Goal: Task Accomplishment & Management: Manage account settings

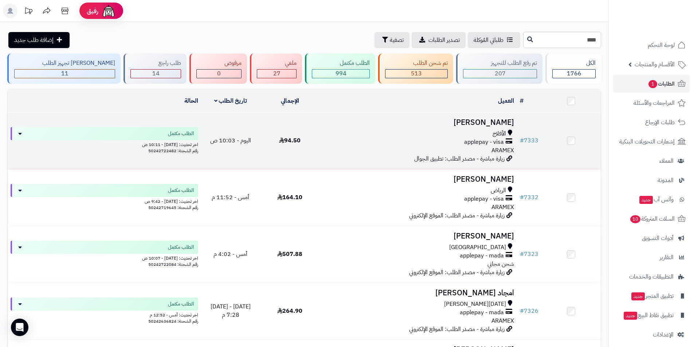
click at [487, 118] on h3 "[PERSON_NAME]" at bounding box center [418, 122] width 192 height 8
click at [491, 124] on h3 "ابراهيم الموسى" at bounding box center [418, 122] width 192 height 8
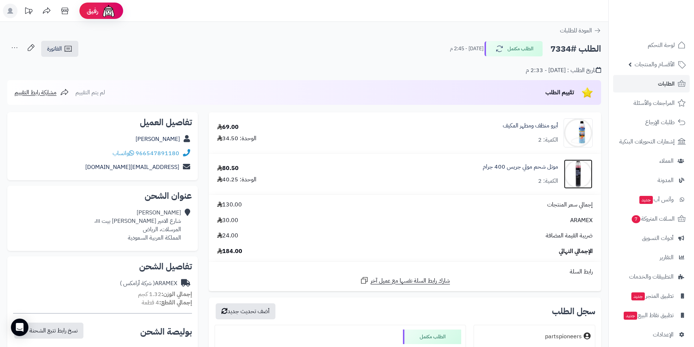
click at [580, 172] on img at bounding box center [578, 174] width 28 height 29
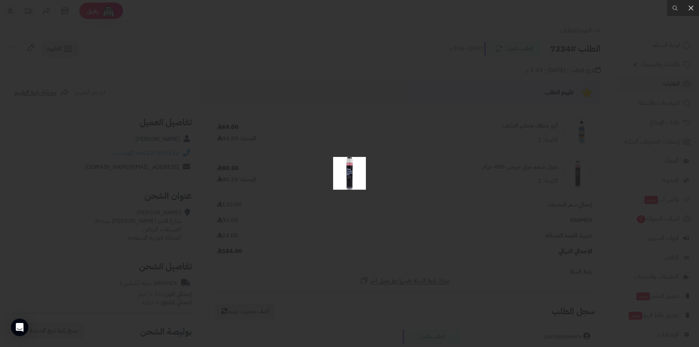
click at [516, 179] on div at bounding box center [349, 173] width 699 height 347
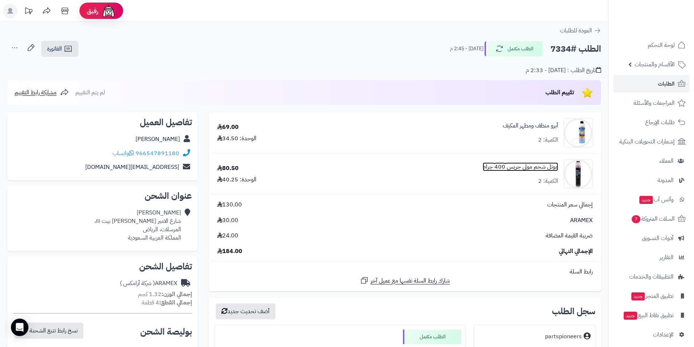
click at [493, 169] on link "موتل شحم مولي جريس 400 جرام" at bounding box center [520, 167] width 75 height 8
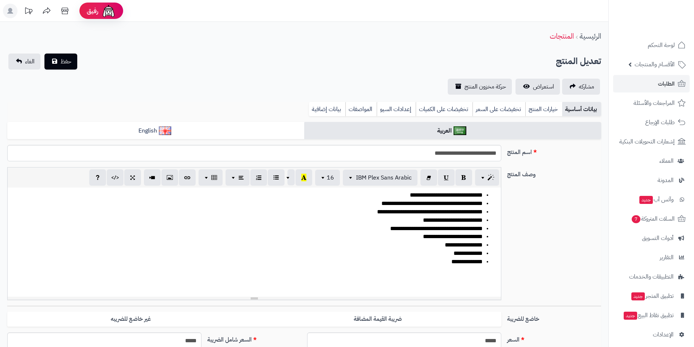
scroll to position [178, 0]
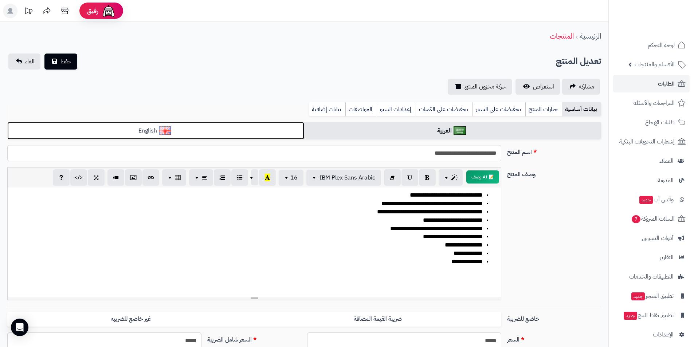
click at [218, 135] on link "English" at bounding box center [155, 131] width 297 height 18
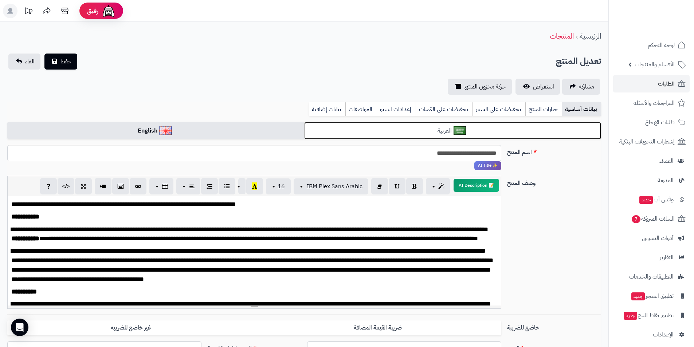
click at [328, 130] on link "العربية" at bounding box center [452, 131] width 297 height 18
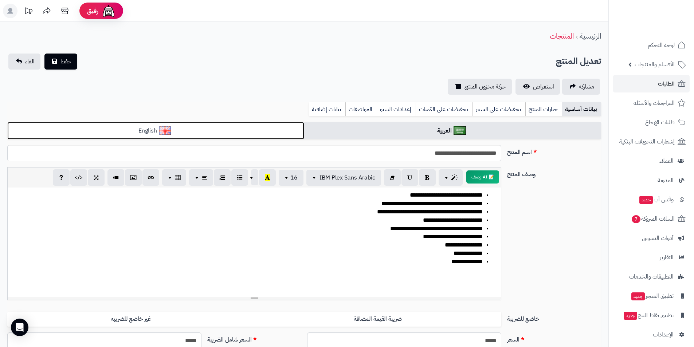
click at [272, 129] on link "English" at bounding box center [155, 131] width 297 height 18
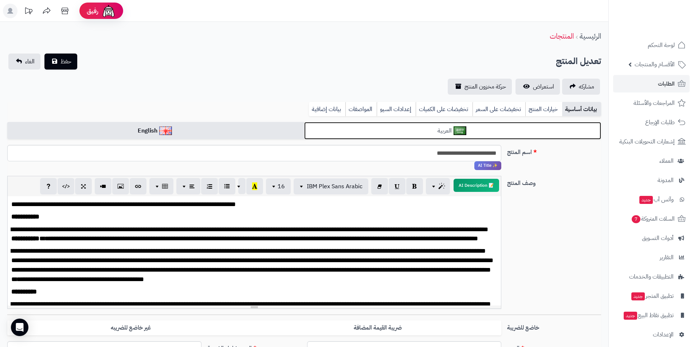
click at [333, 127] on link "العربية" at bounding box center [452, 131] width 297 height 18
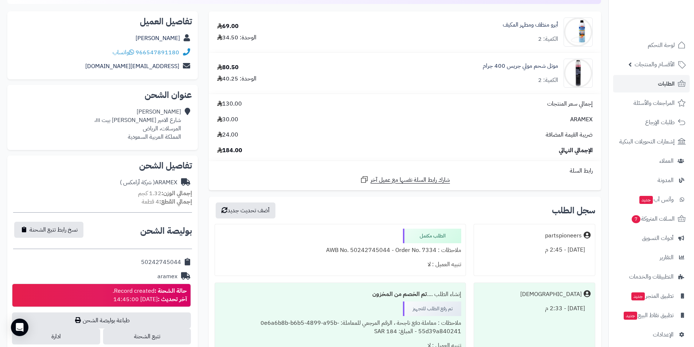
scroll to position [40, 0]
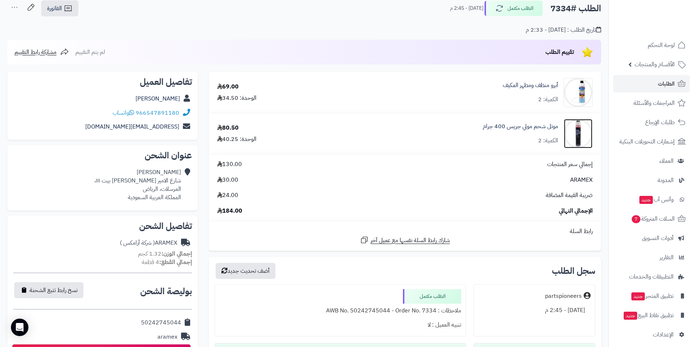
click at [582, 130] on img at bounding box center [578, 133] width 28 height 29
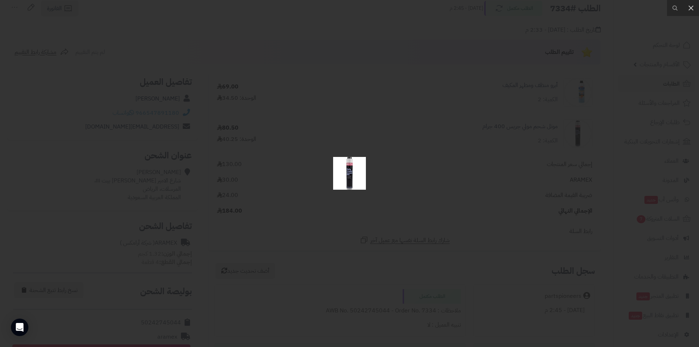
click at [384, 83] on div at bounding box center [349, 173] width 699 height 347
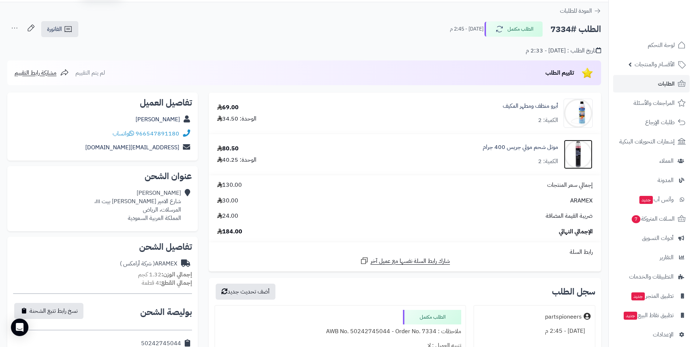
scroll to position [0, 0]
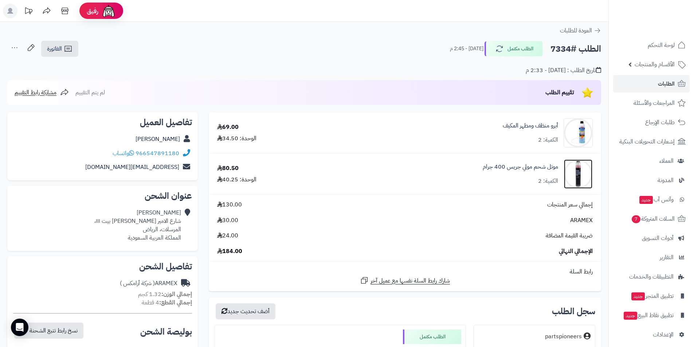
click at [576, 176] on img at bounding box center [578, 174] width 28 height 29
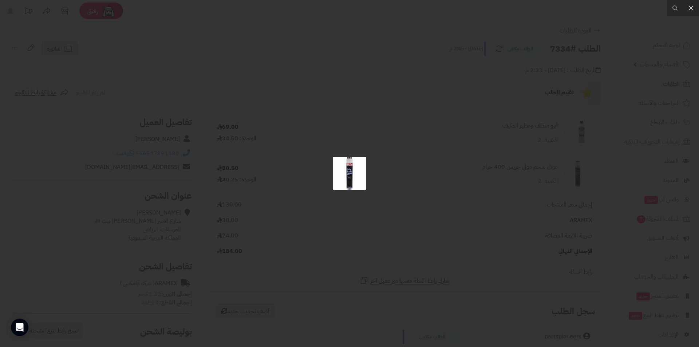
click at [369, 168] on div at bounding box center [349, 173] width 699 height 347
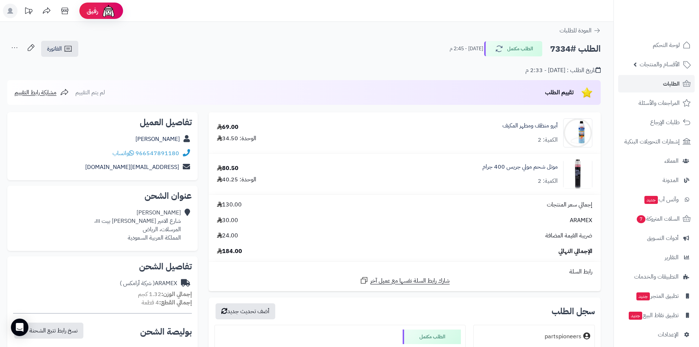
click at [369, 168] on div at bounding box center [349, 173] width 699 height 347
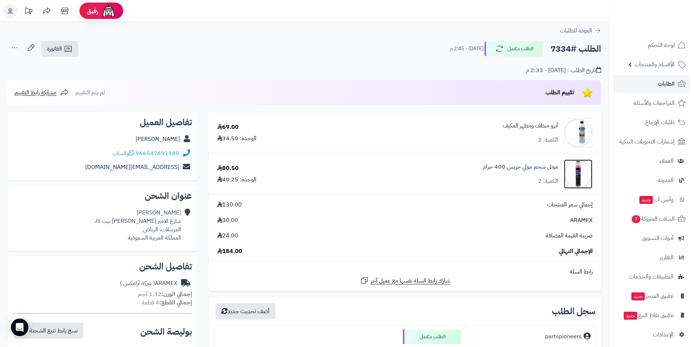
click at [583, 172] on img at bounding box center [578, 174] width 28 height 29
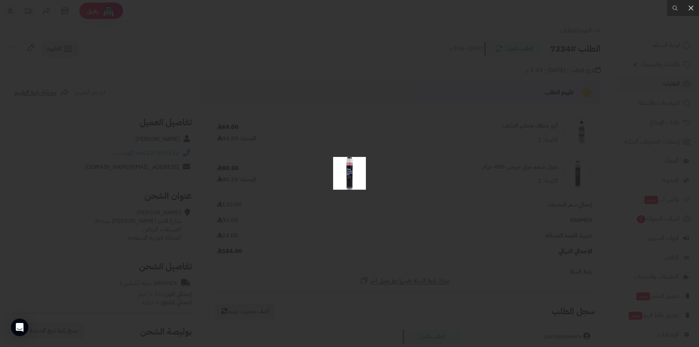
click at [522, 166] on div at bounding box center [349, 173] width 699 height 347
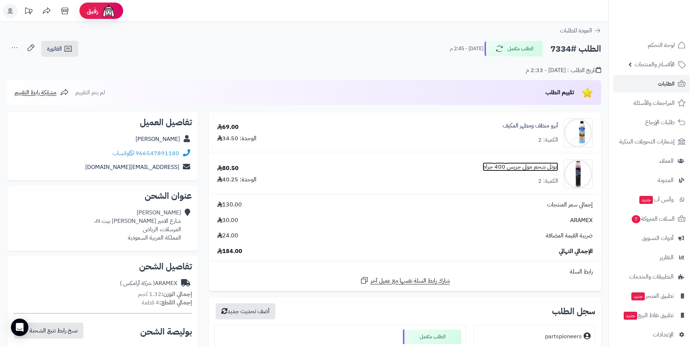
click at [524, 169] on link "موتل شحم مولي جريس 400 جرام" at bounding box center [520, 167] width 75 height 8
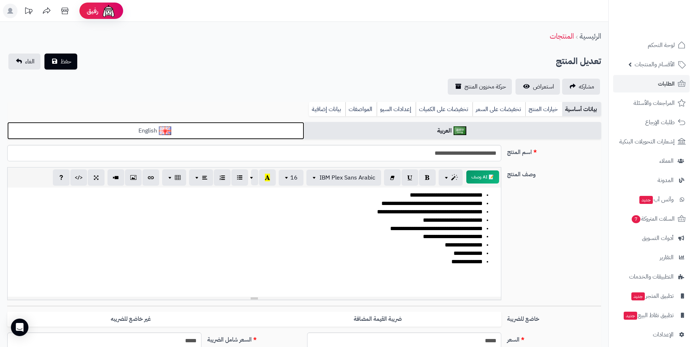
click at [229, 133] on link "English" at bounding box center [155, 131] width 297 height 18
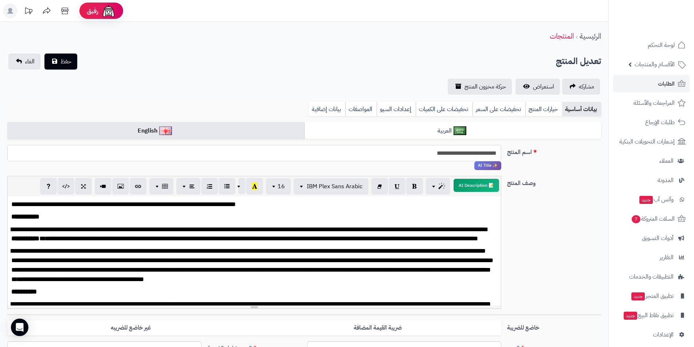
drag, startPoint x: 407, startPoint y: 155, endPoint x: 493, endPoint y: 150, distance: 86.5
click at [493, 150] on input "**********" at bounding box center [254, 153] width 494 height 16
click at [468, 154] on input "**********" at bounding box center [254, 153] width 494 height 16
